Goal: Register for event/course

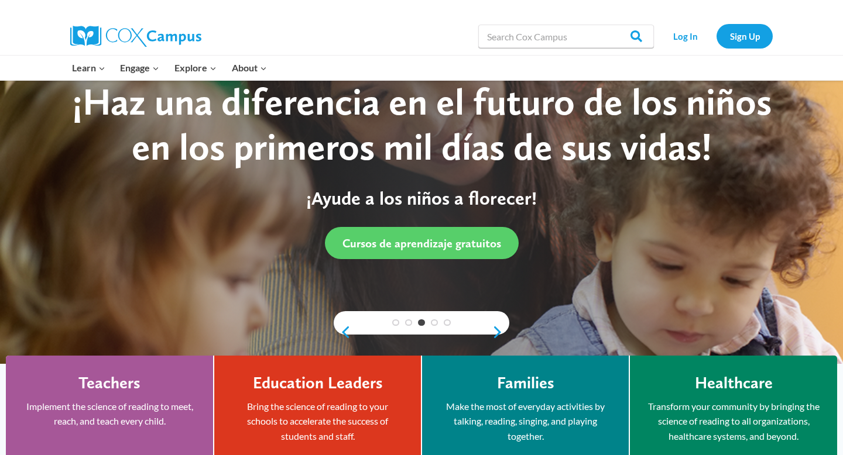
scroll to position [58, 0]
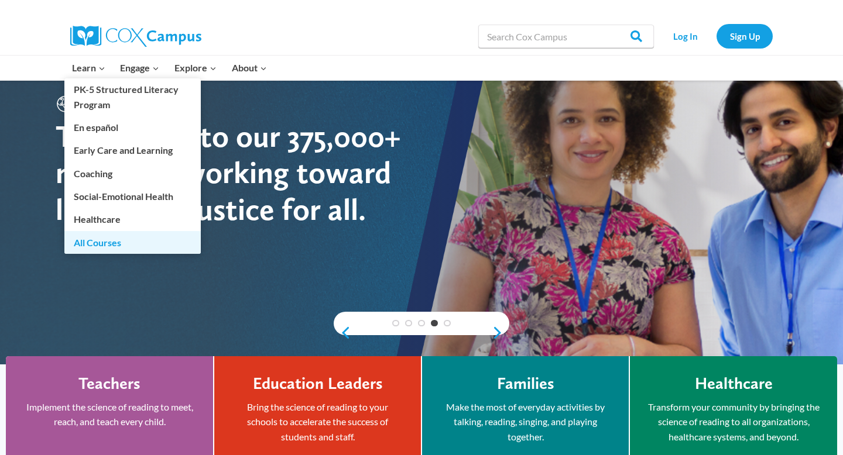
click at [102, 241] on link "All Courses" at bounding box center [132, 242] width 136 height 22
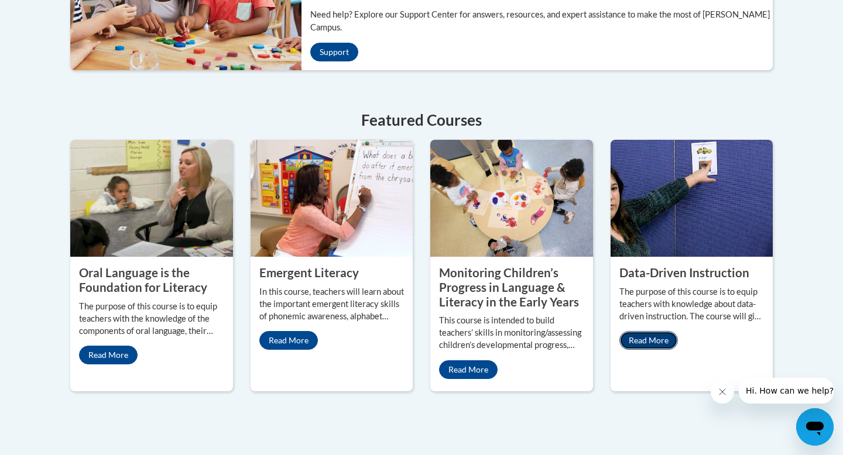
click at [647, 331] on link "Read More" at bounding box center [648, 340] width 59 height 19
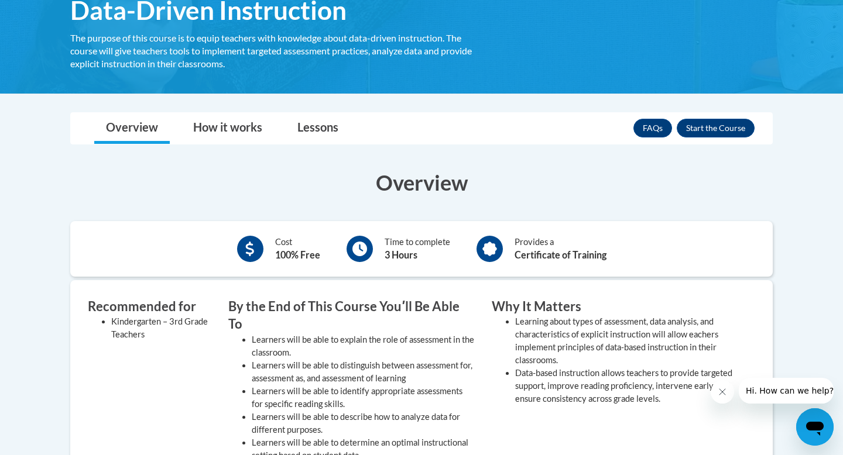
scroll to position [224, 0]
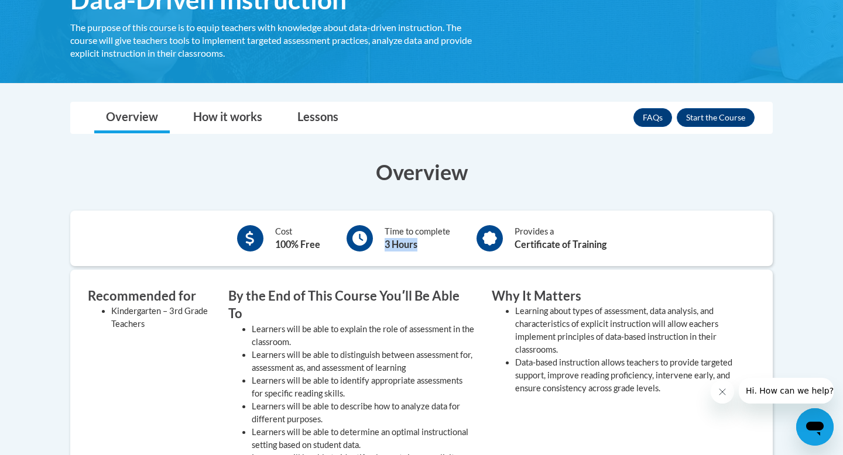
drag, startPoint x: 385, startPoint y: 244, endPoint x: 417, endPoint y: 245, distance: 32.2
click at [417, 245] on b "3 Hours" at bounding box center [401, 244] width 33 height 11
click at [433, 302] on h3 "By the End of This Course Youʹll Be Able To" at bounding box center [351, 305] width 246 height 36
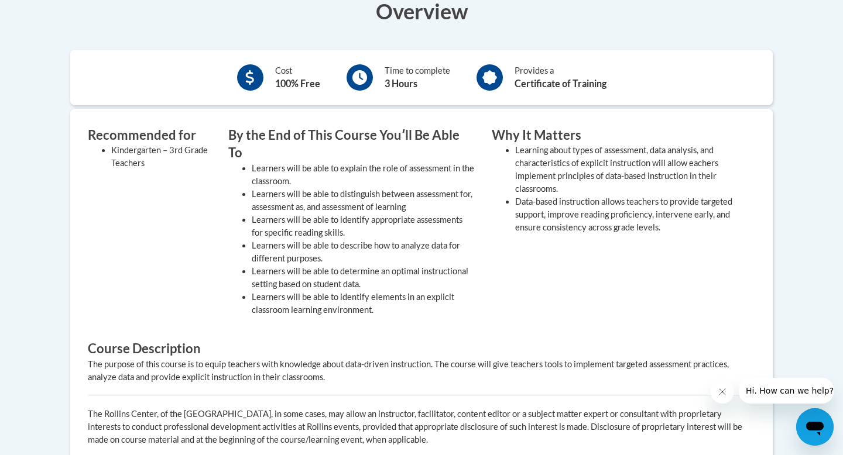
scroll to position [386, 0]
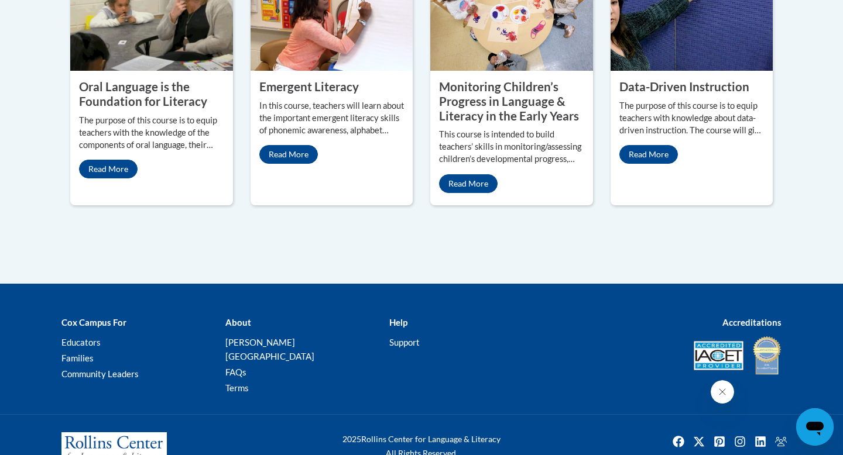
scroll to position [676, 0]
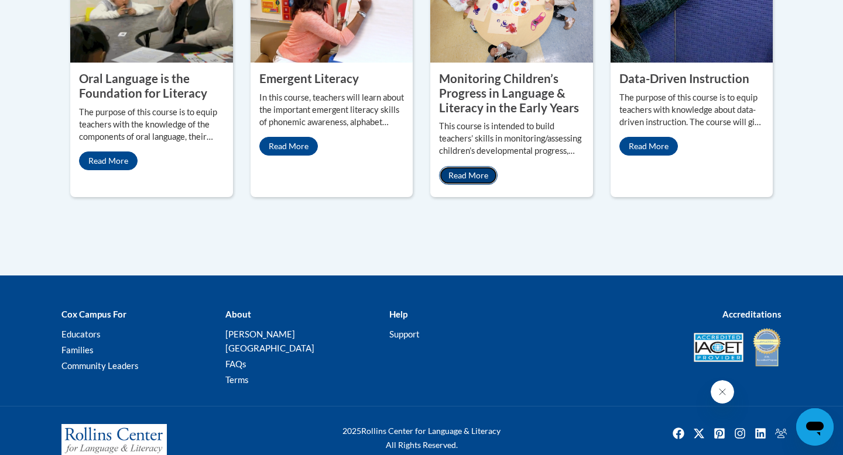
click at [457, 166] on link "Read More" at bounding box center [468, 175] width 59 height 19
click at [133, 152] on link "Read More" at bounding box center [108, 161] width 59 height 19
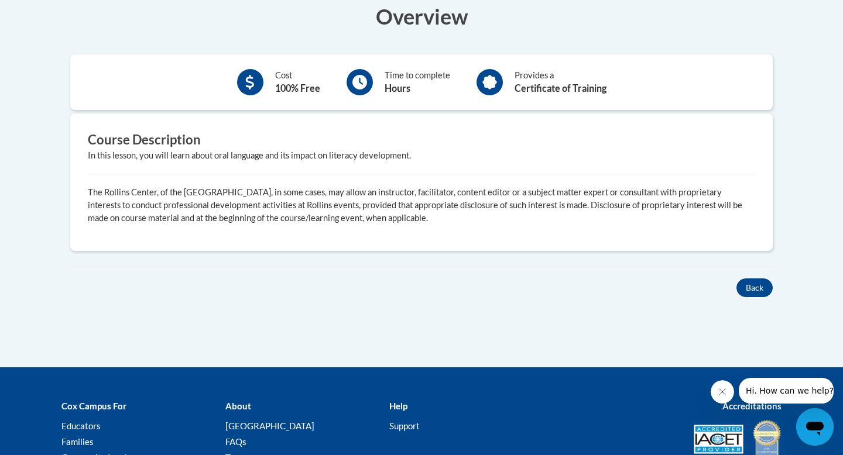
scroll to position [476, 0]
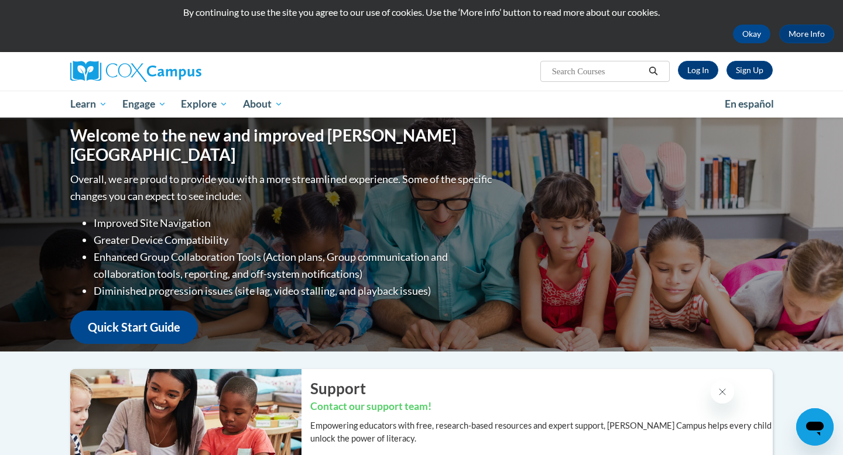
scroll to position [33, 0]
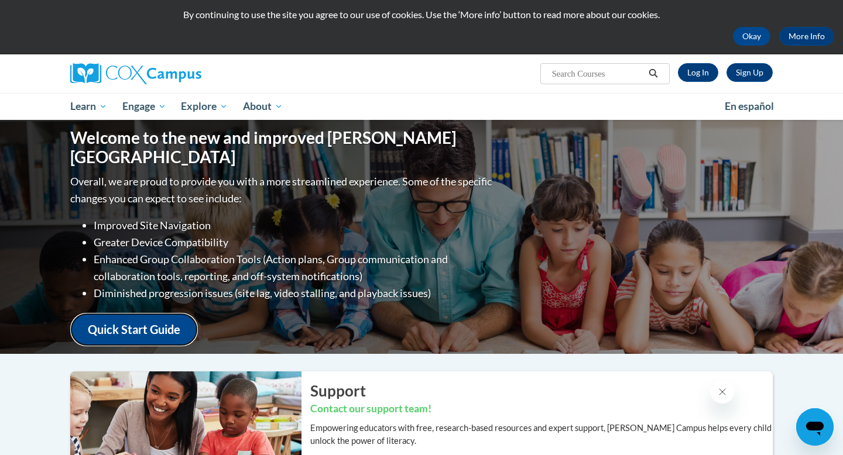
click at [151, 317] on link "Quick Start Guide" at bounding box center [134, 329] width 128 height 33
click at [170, 317] on link "Quick Start Guide" at bounding box center [134, 329] width 128 height 33
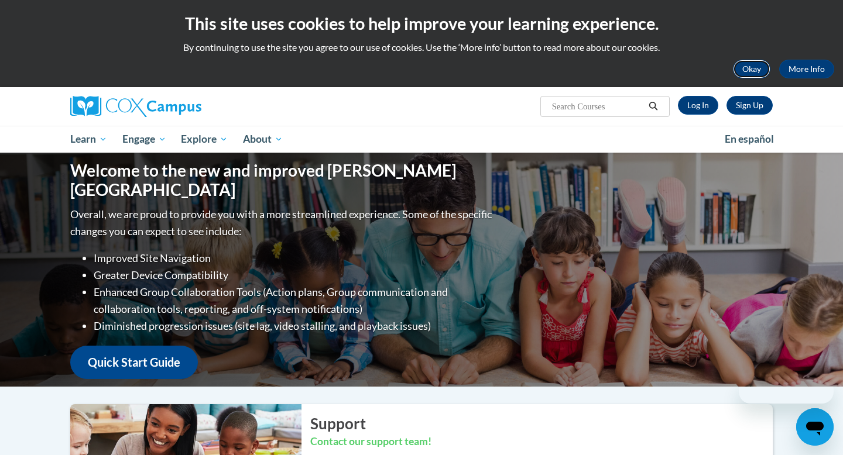
click at [755, 64] on button "Okay" at bounding box center [751, 69] width 37 height 19
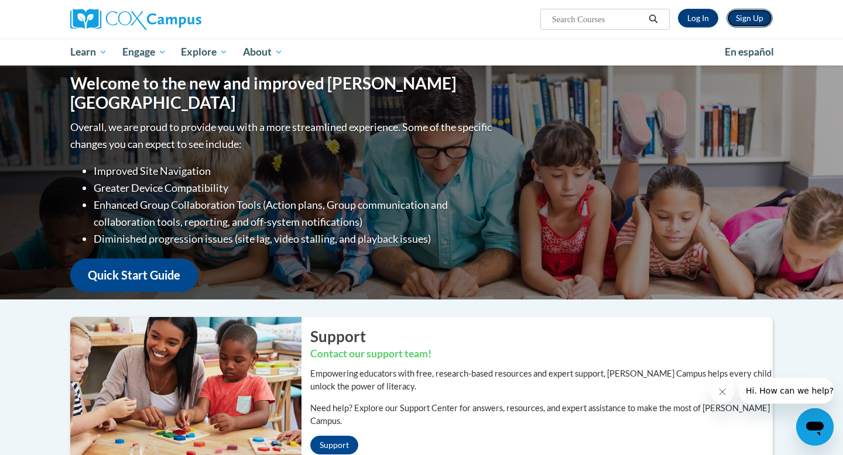
click at [755, 17] on link "Sign Up" at bounding box center [749, 18] width 46 height 19
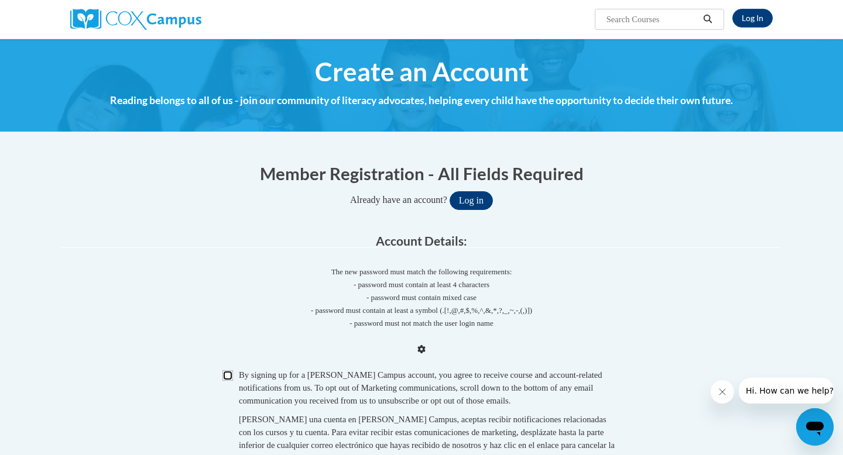
click at [229, 379] on input "Checkbox" at bounding box center [227, 376] width 11 height 11
checkbox input "true"
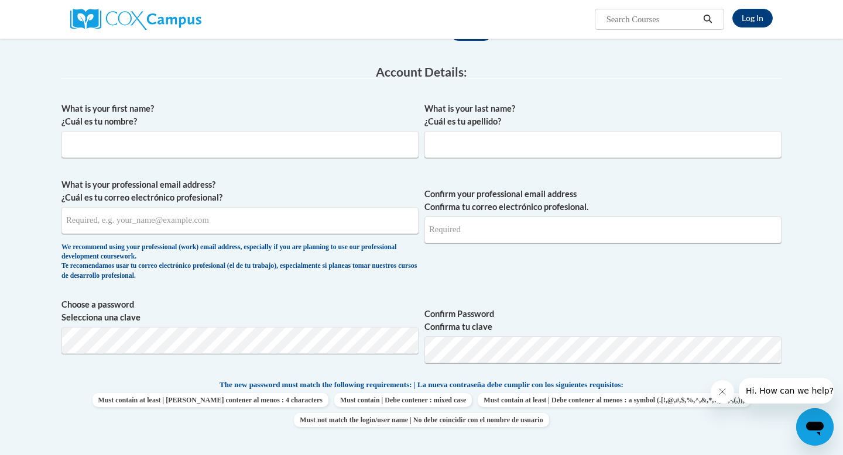
scroll to position [643, 0]
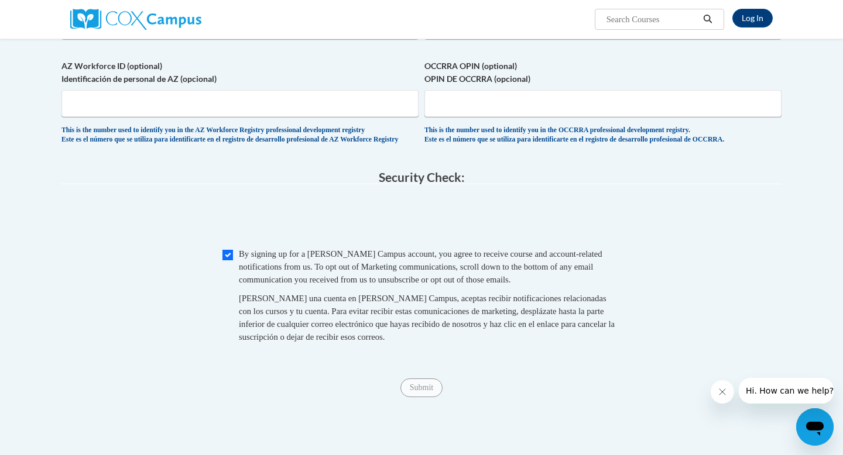
click at [433, 392] on span "Submit" at bounding box center [421, 386] width 42 height 9
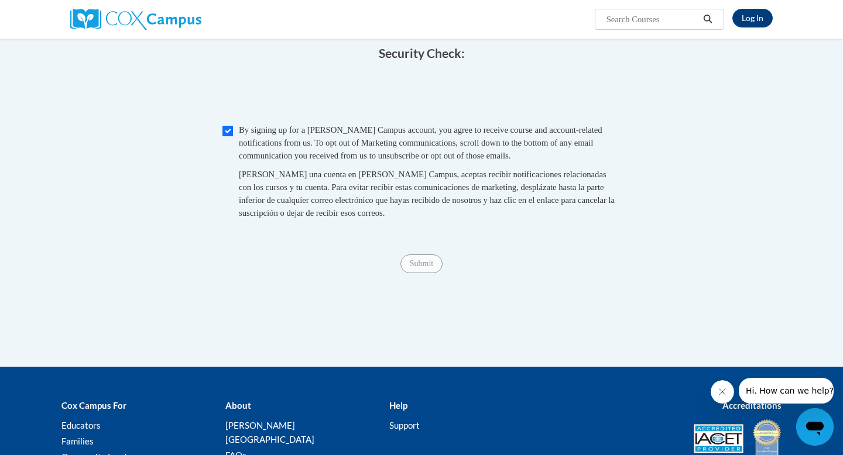
scroll to position [769, 0]
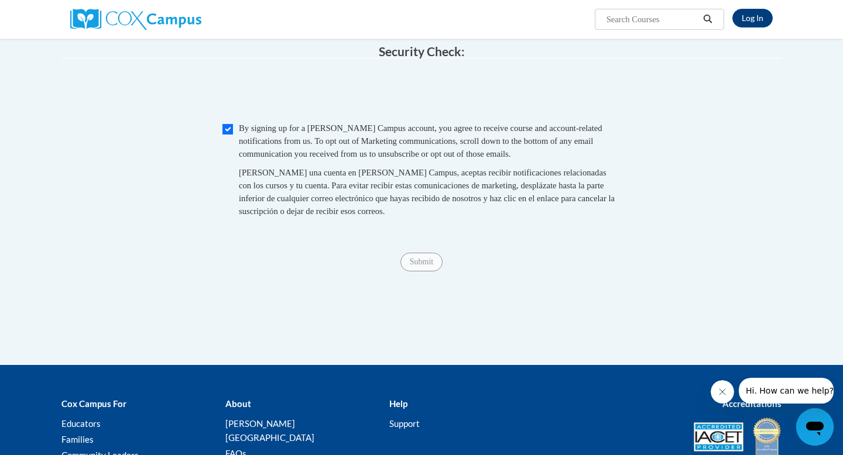
click at [420, 272] on div "Submit Submit" at bounding box center [421, 262] width 720 height 19
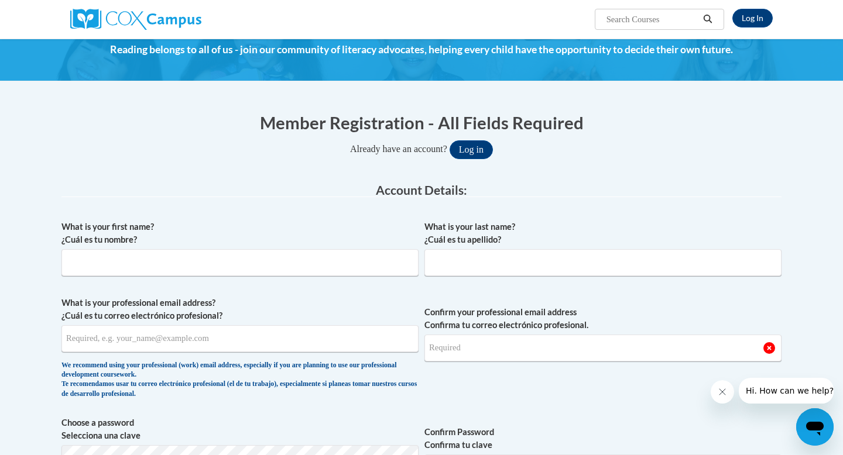
scroll to position [0, 0]
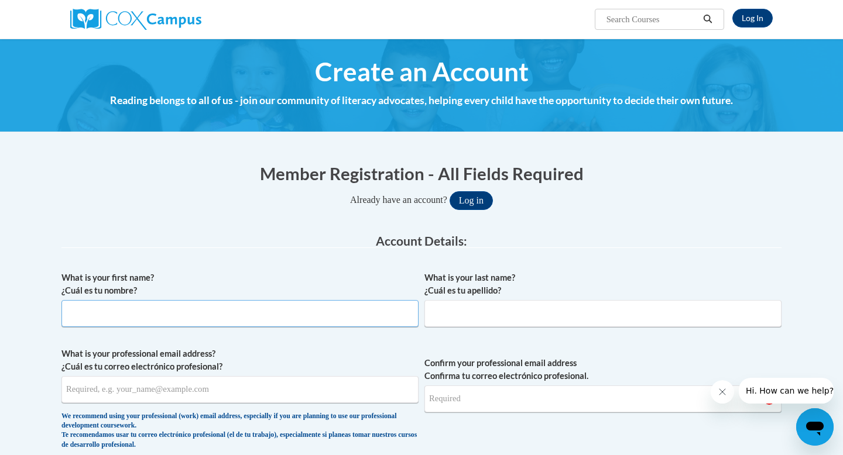
click at [276, 313] on input "What is your first name? ¿Cuál es tu nombre?" at bounding box center [239, 313] width 357 height 27
type input "Madison"
click at [468, 321] on input "What is your last name? ¿Cuál es tu apellido?" at bounding box center [602, 313] width 357 height 27
type input "Daniels"
click at [218, 390] on input "What is your professional email address? ¿Cuál es tu correo electrónico profesi…" at bounding box center [239, 389] width 357 height 27
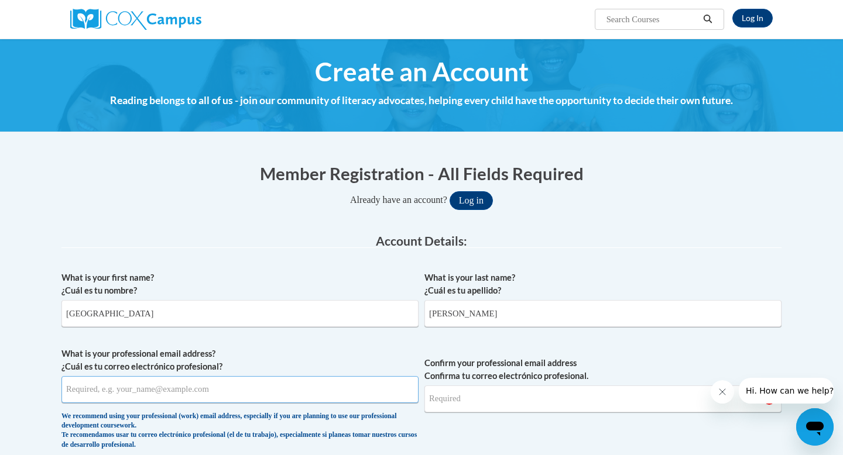
type input "madisondnls@yahoo.com"
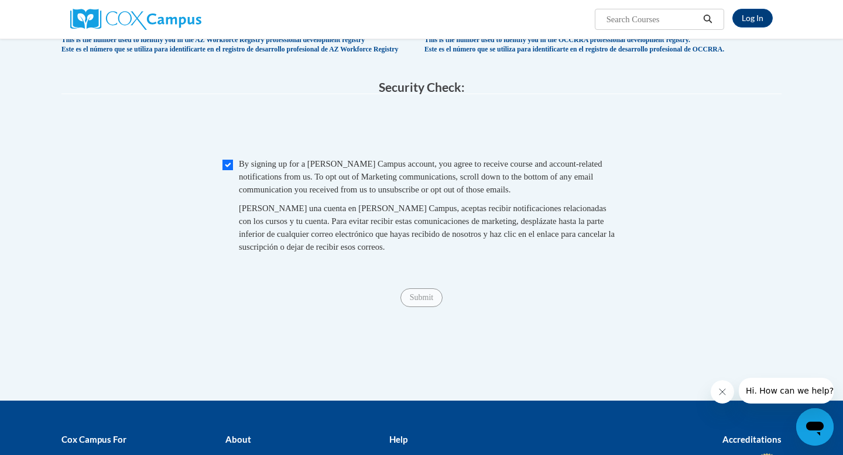
scroll to position [700, 0]
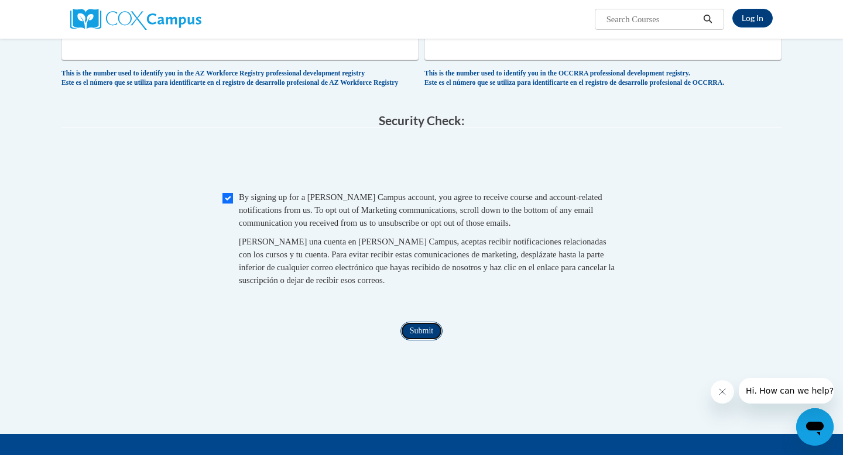
click at [414, 336] on input "Submit" at bounding box center [421, 331] width 42 height 19
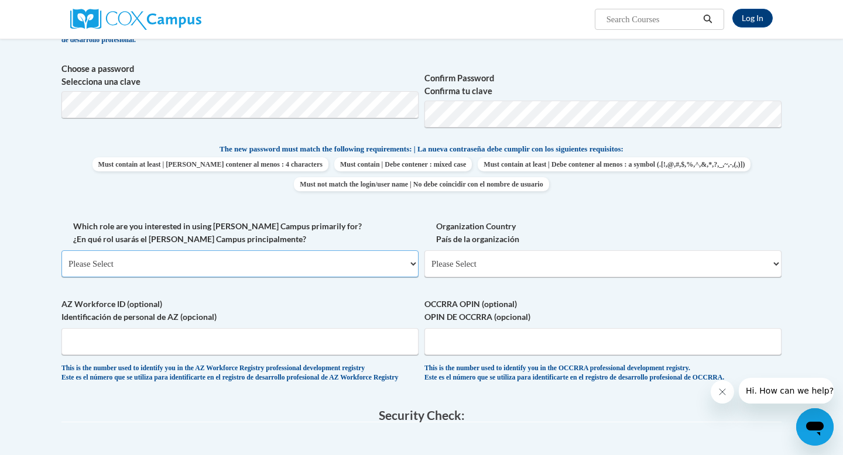
scroll to position [355, 0]
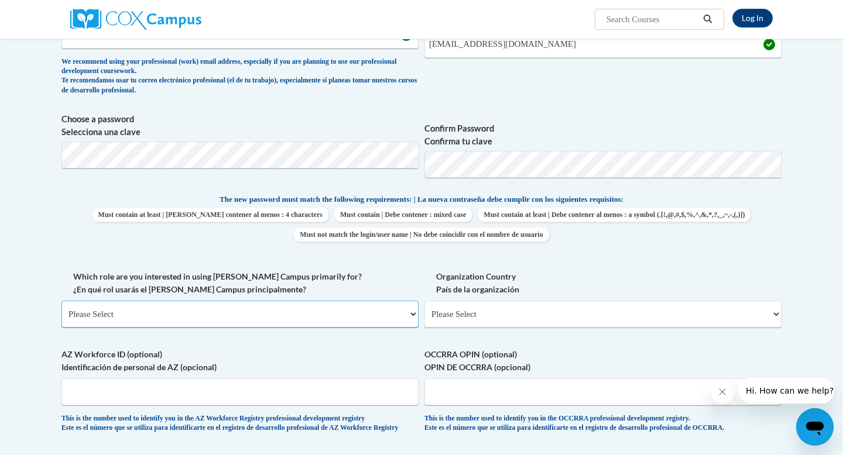
click at [273, 316] on select "Please Select College/University | Colegio/Universidad Community/Nonprofit Part…" at bounding box center [239, 314] width 357 height 27
select select "5a18ea06-2b54-4451-96f2-d152daf9eac5"
click at [61, 301] on select "Please Select College/University | Colegio/Universidad Community/Nonprofit Part…" at bounding box center [239, 314] width 357 height 27
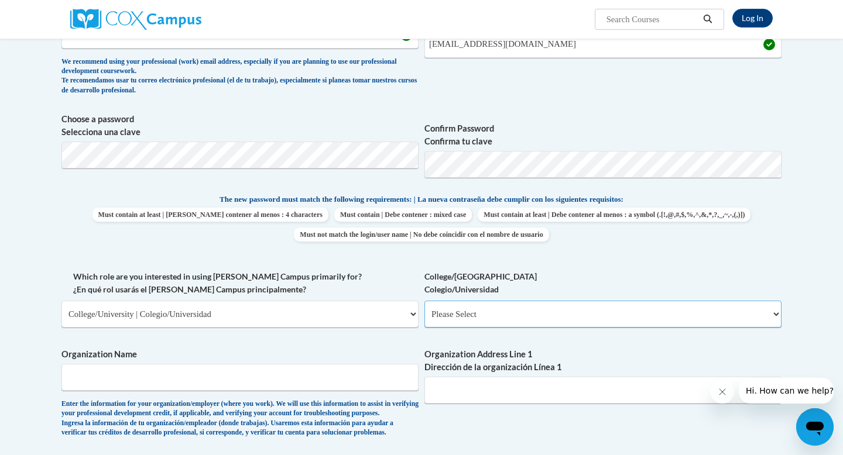
click at [467, 307] on select "Please Select College/University Staff | Empleado universitario College/Univers…" at bounding box center [602, 314] width 357 height 27
select select "99b32b07-cffc-426c-8bf6-0cd77760d84b"
click at [424, 301] on select "Please Select College/University Staff | Empleado universitario College/Univers…" at bounding box center [602, 314] width 357 height 27
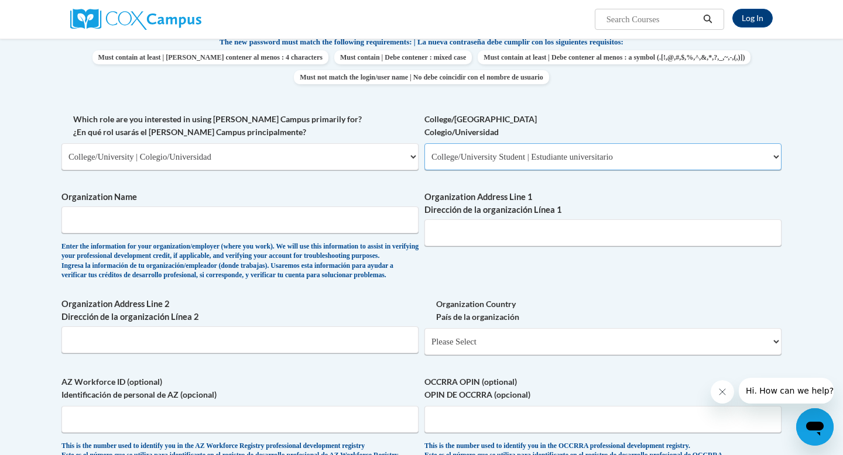
scroll to position [518, 0]
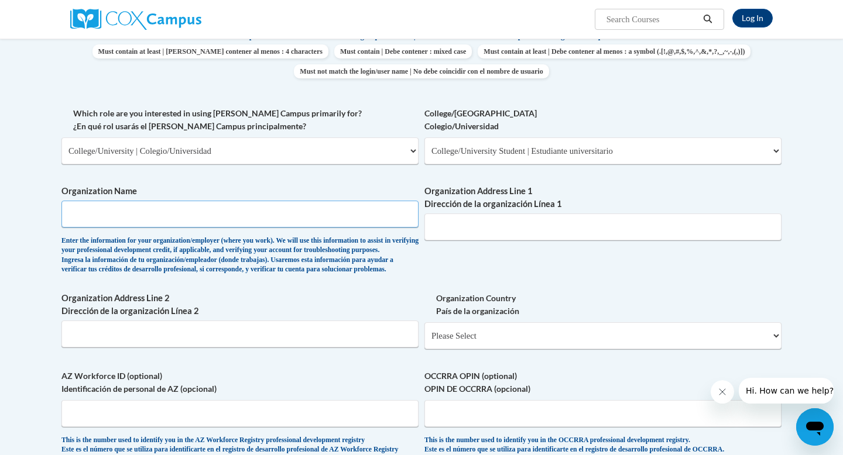
click at [297, 215] on input "Organization Name" at bounding box center [239, 214] width 357 height 27
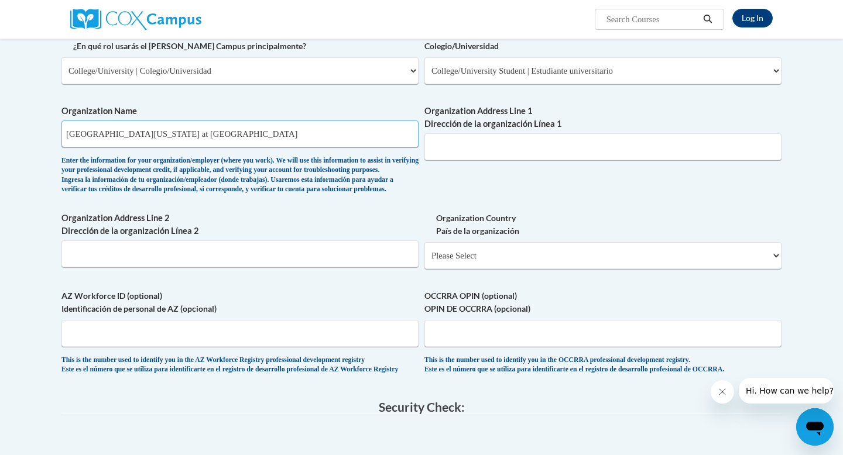
scroll to position [594, 0]
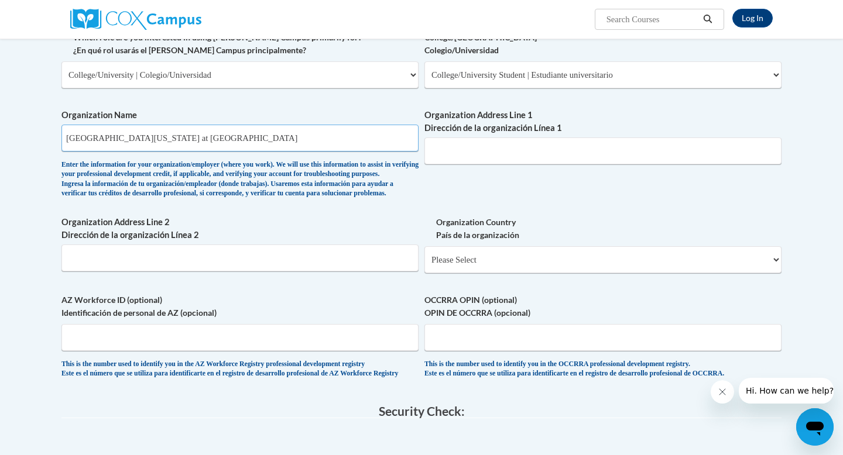
type input "University of North Carolina at Greensboro"
click at [488, 152] on input "Organization Address Line 1 Dirección de la organización Línea 1" at bounding box center [602, 151] width 357 height 27
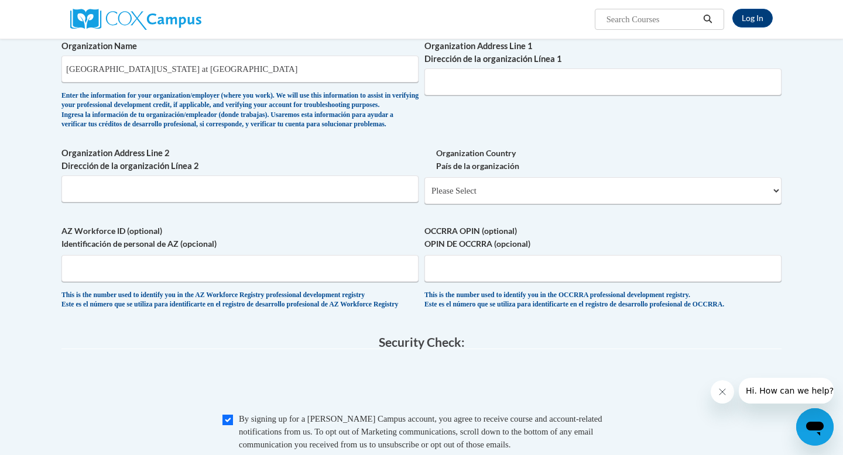
scroll to position [642, 0]
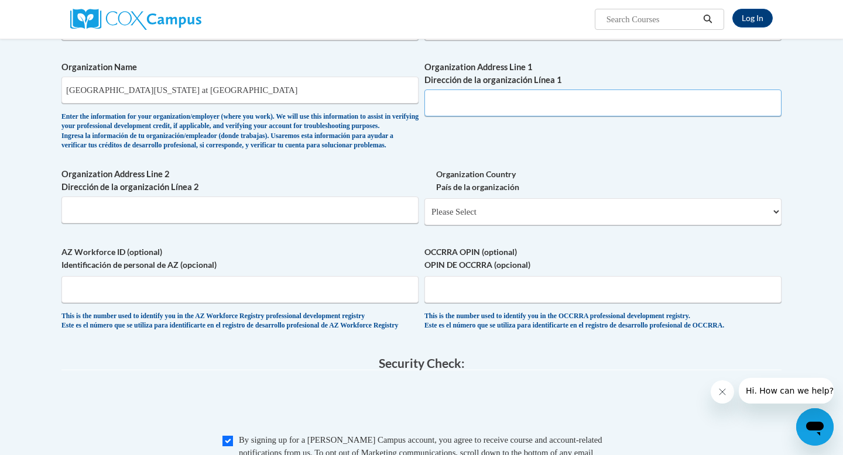
click at [448, 104] on input "Organization Address Line 1 Dirección de la organización Línea 1" at bounding box center [602, 103] width 357 height 27
type input "1400 Spring Garden St"
click at [460, 225] on select "Please Select United States | Estados Unidos Outside of the United States | Fue…" at bounding box center [602, 211] width 357 height 27
select select "ad49bcad-a171-4b2e-b99c-48b446064914"
click at [424, 217] on select "Please Select United States | Estados Unidos Outside of the United States | Fue…" at bounding box center [602, 211] width 357 height 27
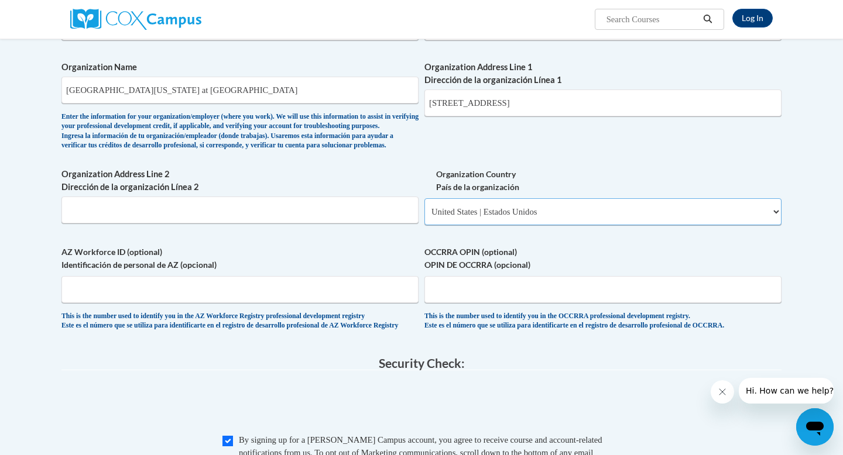
select select
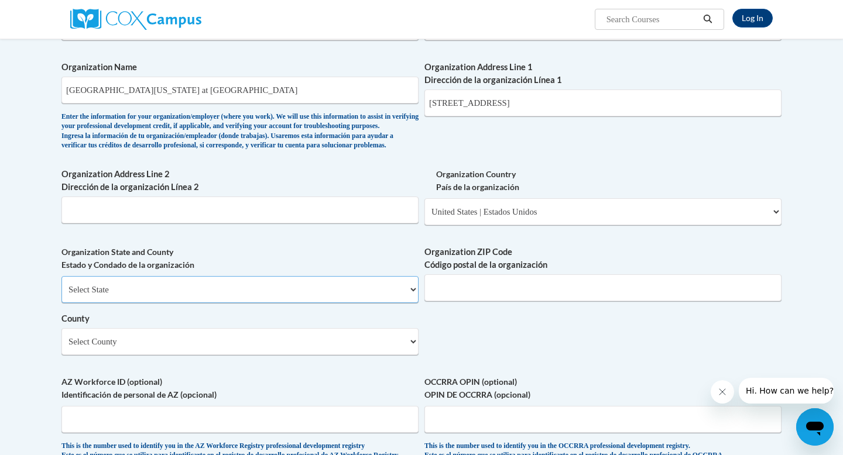
click at [318, 303] on select "Select State Alabama Alaska Arizona Arkansas California Colorado Connecticut De…" at bounding box center [239, 289] width 357 height 27
select select "North Carolina"
click at [61, 295] on select "Select State Alabama Alaska Arizona Arkansas California Colorado Connecticut De…" at bounding box center [239, 289] width 357 height 27
click at [225, 355] on select "County" at bounding box center [239, 341] width 357 height 27
click at [225, 355] on select "Select County Alamance Alexander Alleghany Anson Ashe Avery Beaufort Bertie Bla…" at bounding box center [239, 341] width 357 height 27
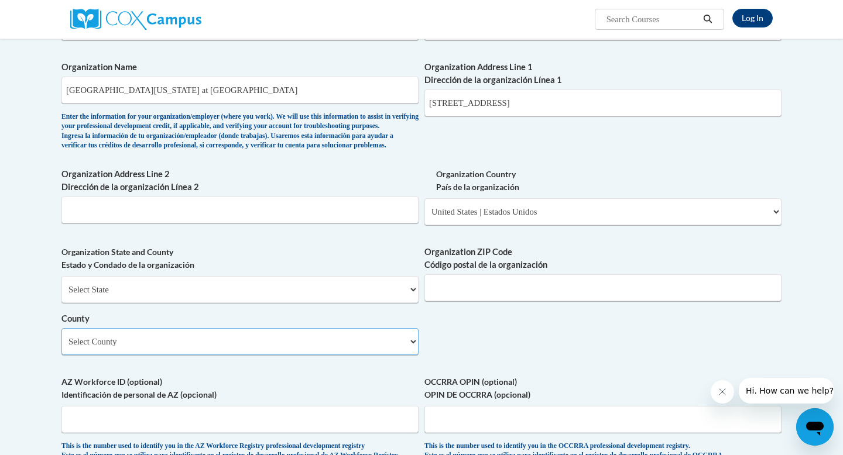
click at [396, 352] on select "Select County Alamance Alexander Alleghany Anson Ashe Avery Beaufort Bertie Bla…" at bounding box center [239, 341] width 357 height 27
select select "Guilford"
click at [61, 347] on select "Select County Alamance Alexander Alleghany Anson Ashe Avery Beaufort Bertie Bla…" at bounding box center [239, 341] width 357 height 27
click at [459, 298] on input "Organization ZIP Code Código postal de la organización" at bounding box center [602, 288] width 357 height 27
type input "27403"
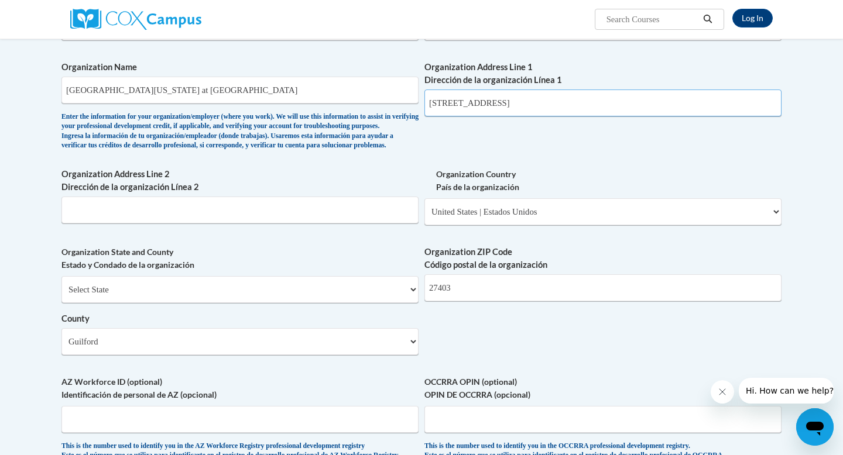
click at [582, 109] on input "1400 Spring Garden St" at bounding box center [602, 103] width 357 height 27
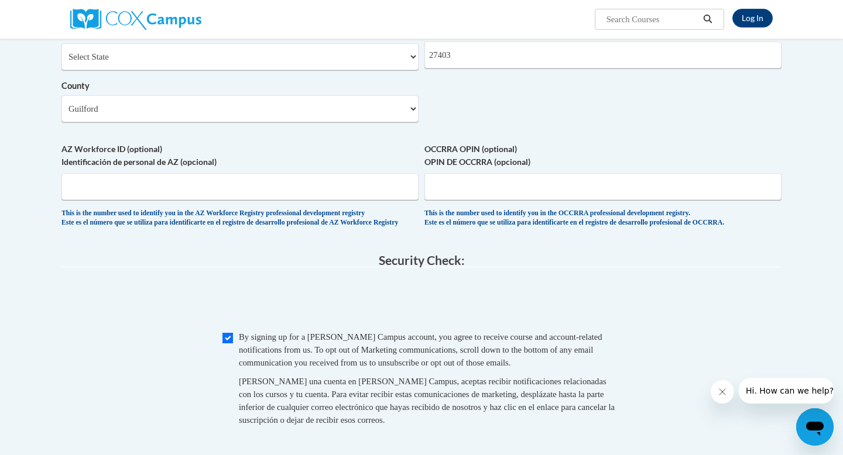
scroll to position [914, 0]
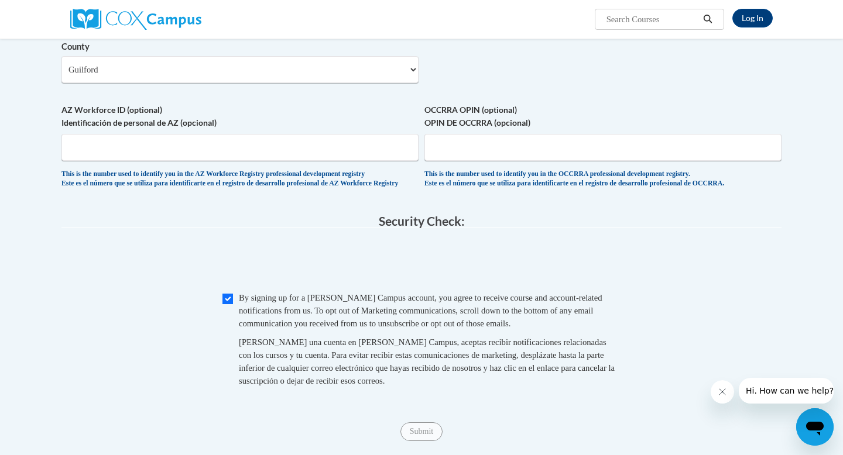
type input "1400 Spring Garden St Greensboro"
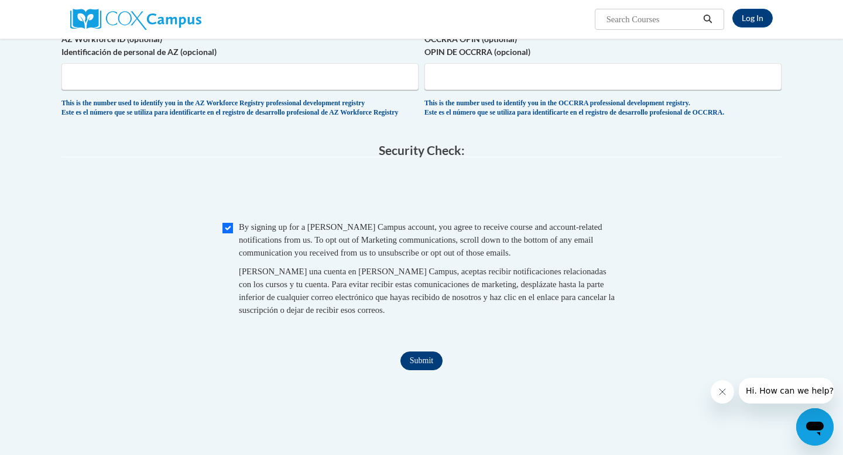
scroll to position [999, 0]
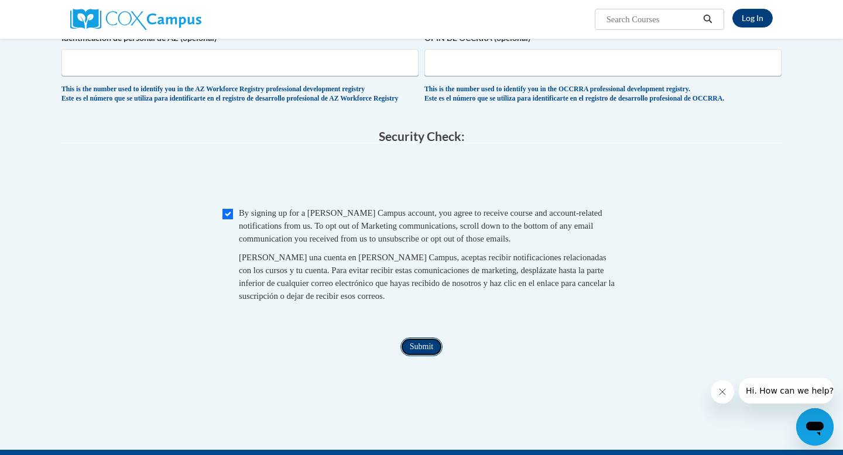
click at [414, 356] on input "Submit" at bounding box center [421, 347] width 42 height 19
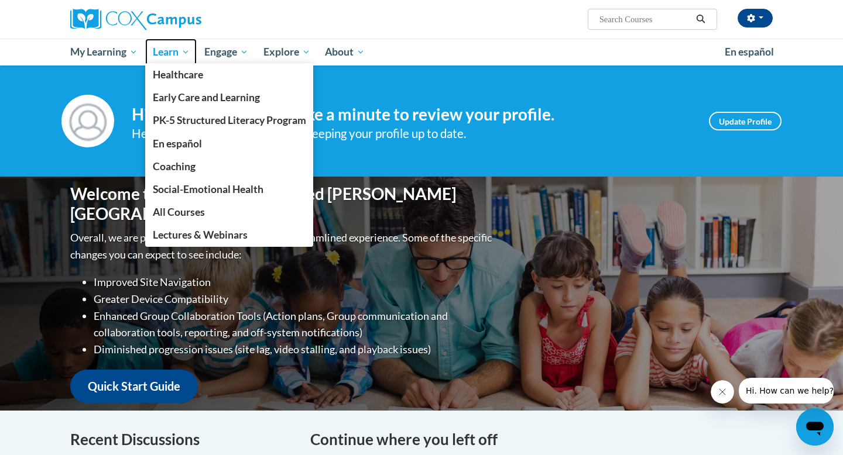
click at [174, 53] on span "Learn" at bounding box center [171, 52] width 37 height 14
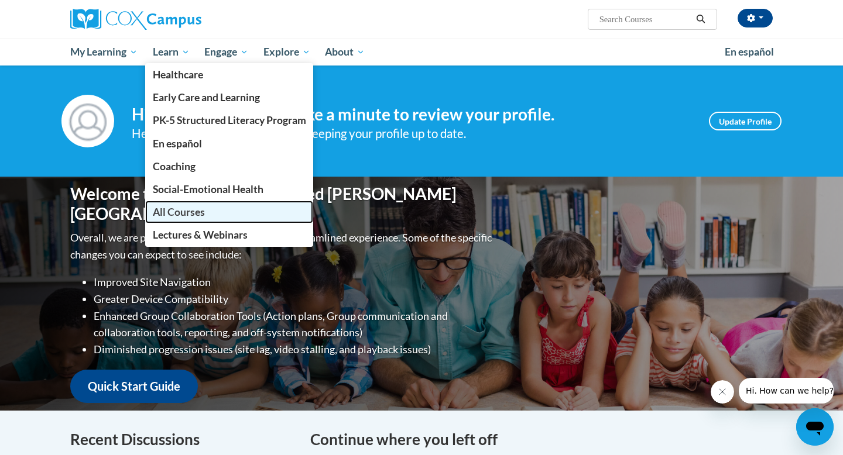
click at [185, 214] on span "All Courses" at bounding box center [179, 212] width 52 height 12
click at [193, 211] on span "All Courses" at bounding box center [179, 212] width 52 height 12
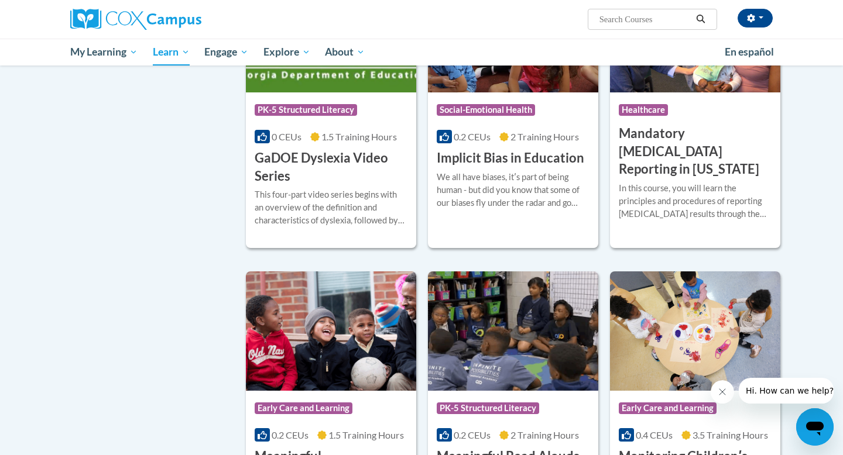
scroll to position [1499, 0]
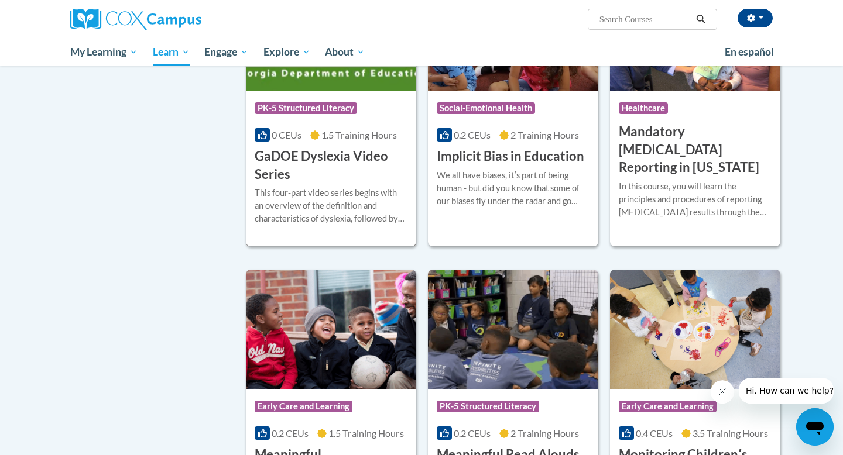
click at [378, 184] on h3 "GaDOE Dyslexia Video Series" at bounding box center [331, 166] width 153 height 36
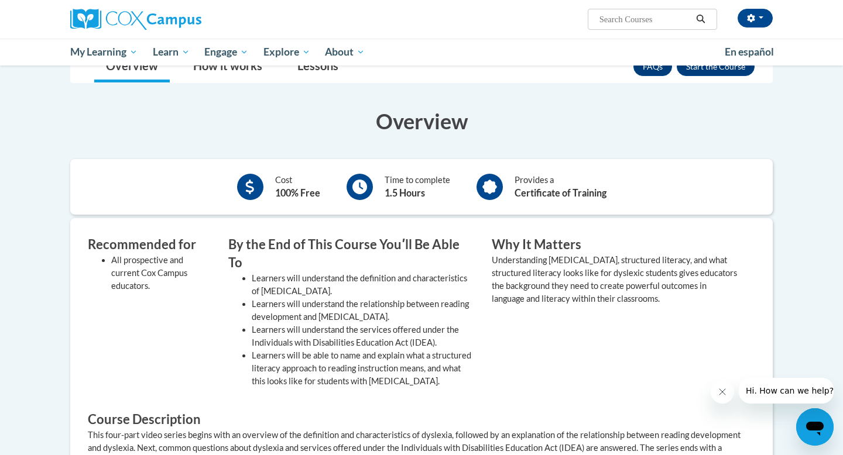
scroll to position [202, 0]
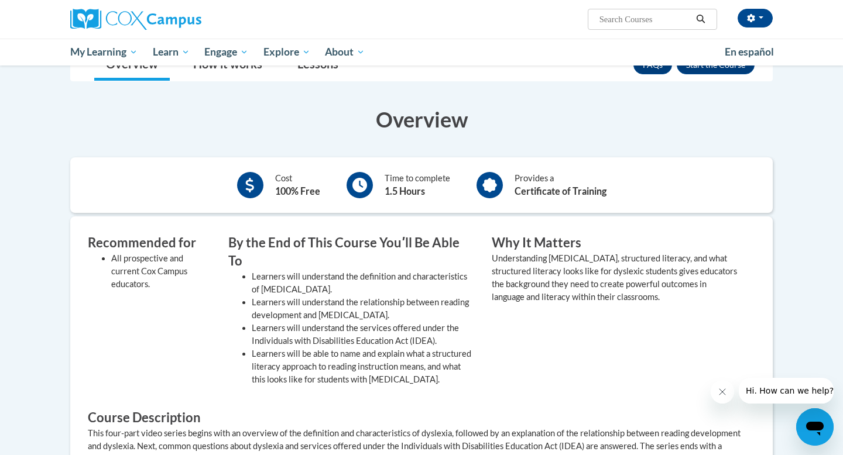
click at [517, 50] on ul "My Learning My Learning My Course Progress Certificates My Action Plans Group D…" at bounding box center [390, 52] width 654 height 27
click at [619, 95] on div "Overview Cost 100% Free Time to complete 1.5 Hours Provides a Certificate of Tr…" at bounding box center [421, 365] width 720 height 545
